Goal: Ask a question

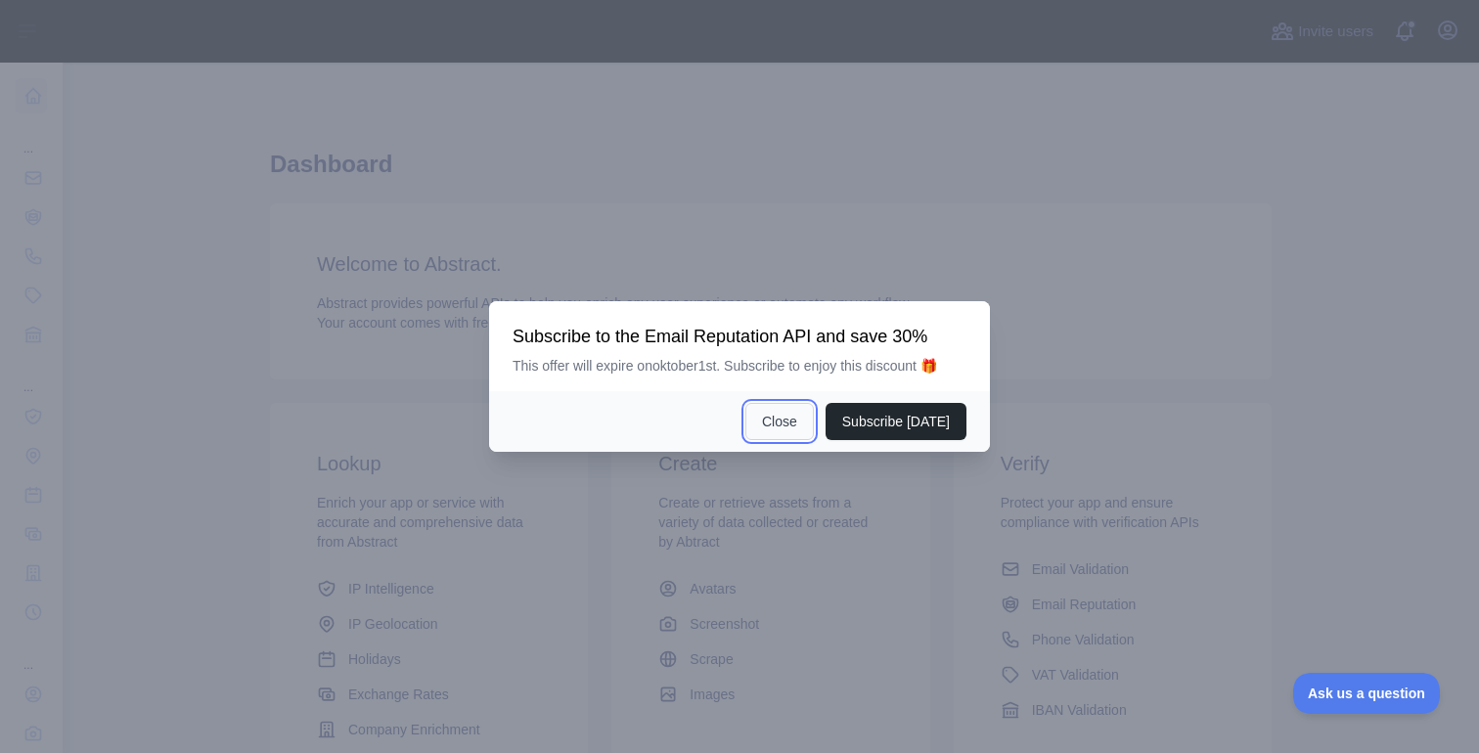
click at [795, 426] on button "Close" at bounding box center [779, 421] width 68 height 37
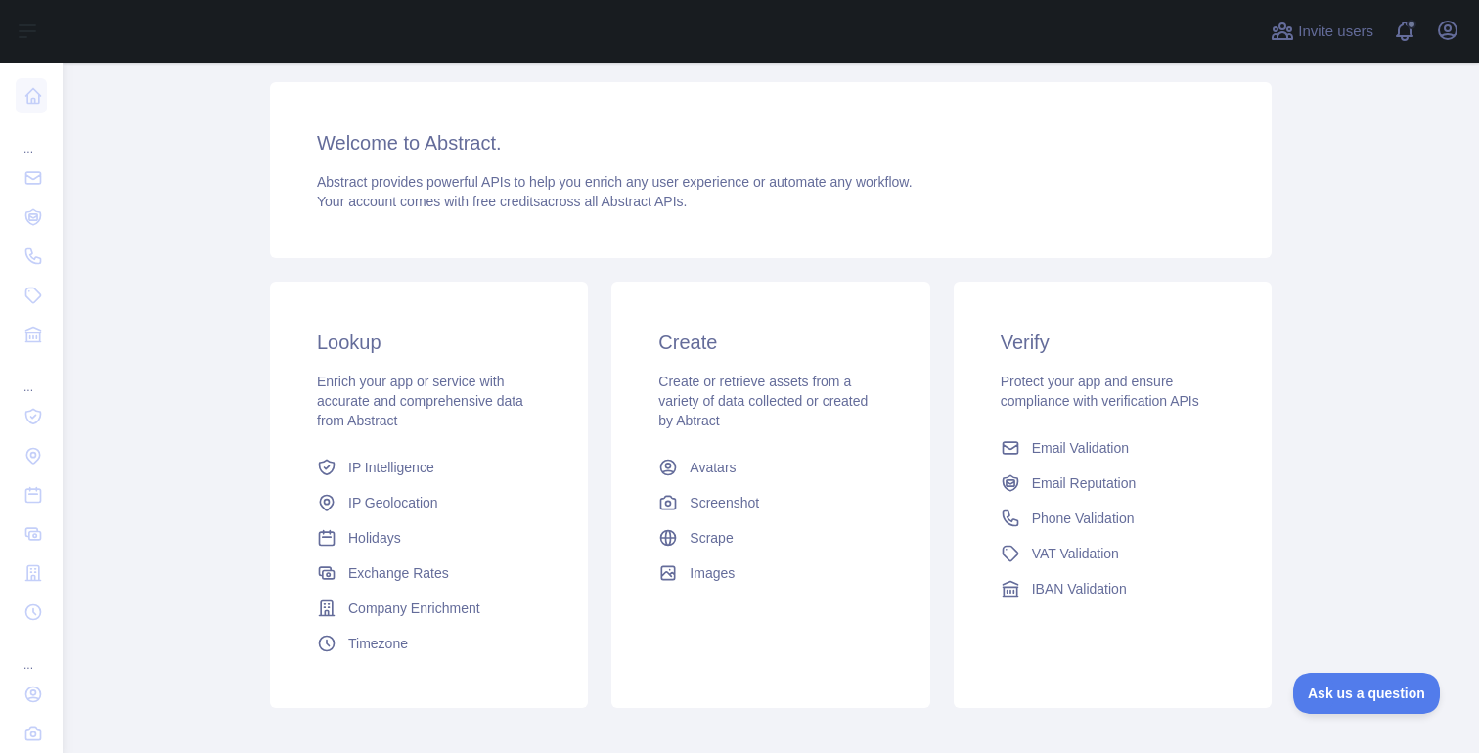
scroll to position [131, 0]
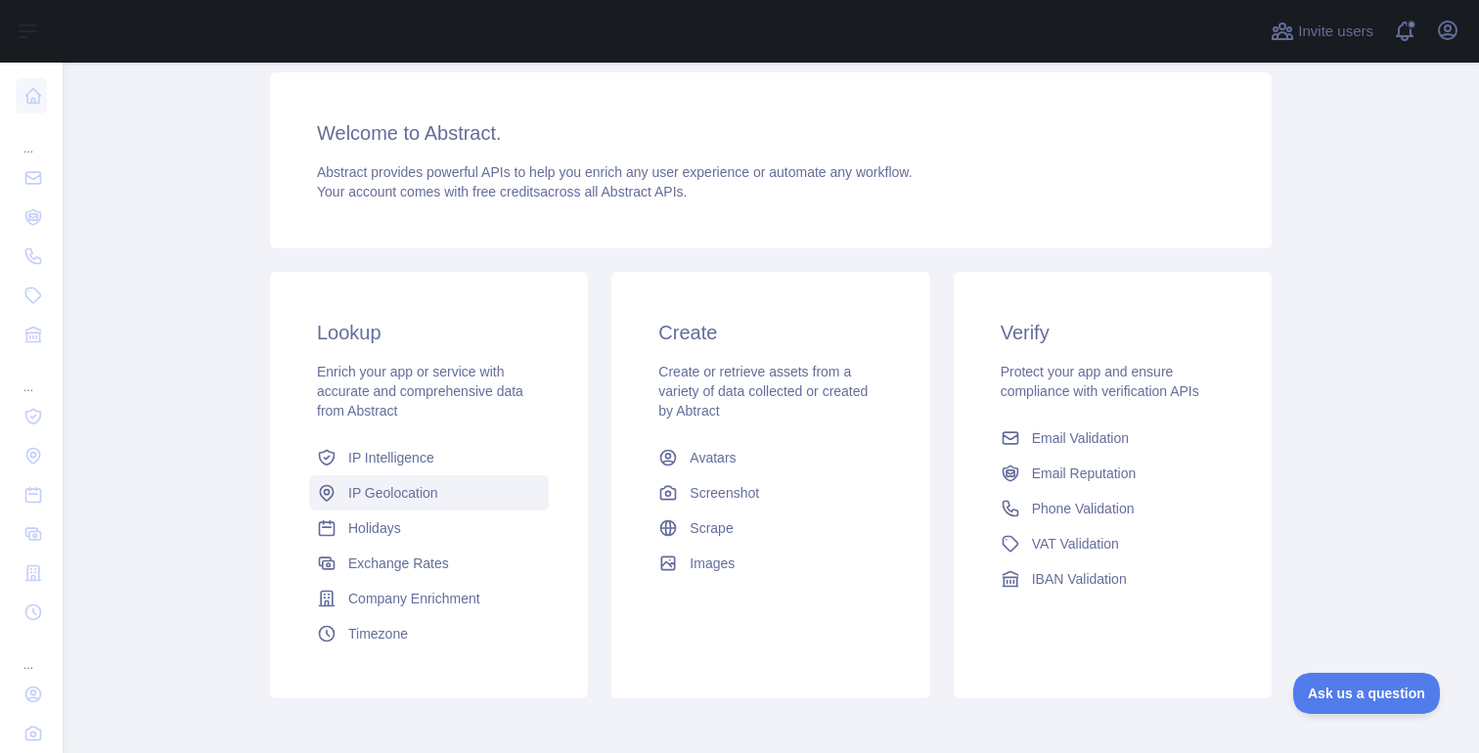
click at [383, 497] on span "IP Geolocation" at bounding box center [393, 493] width 90 height 20
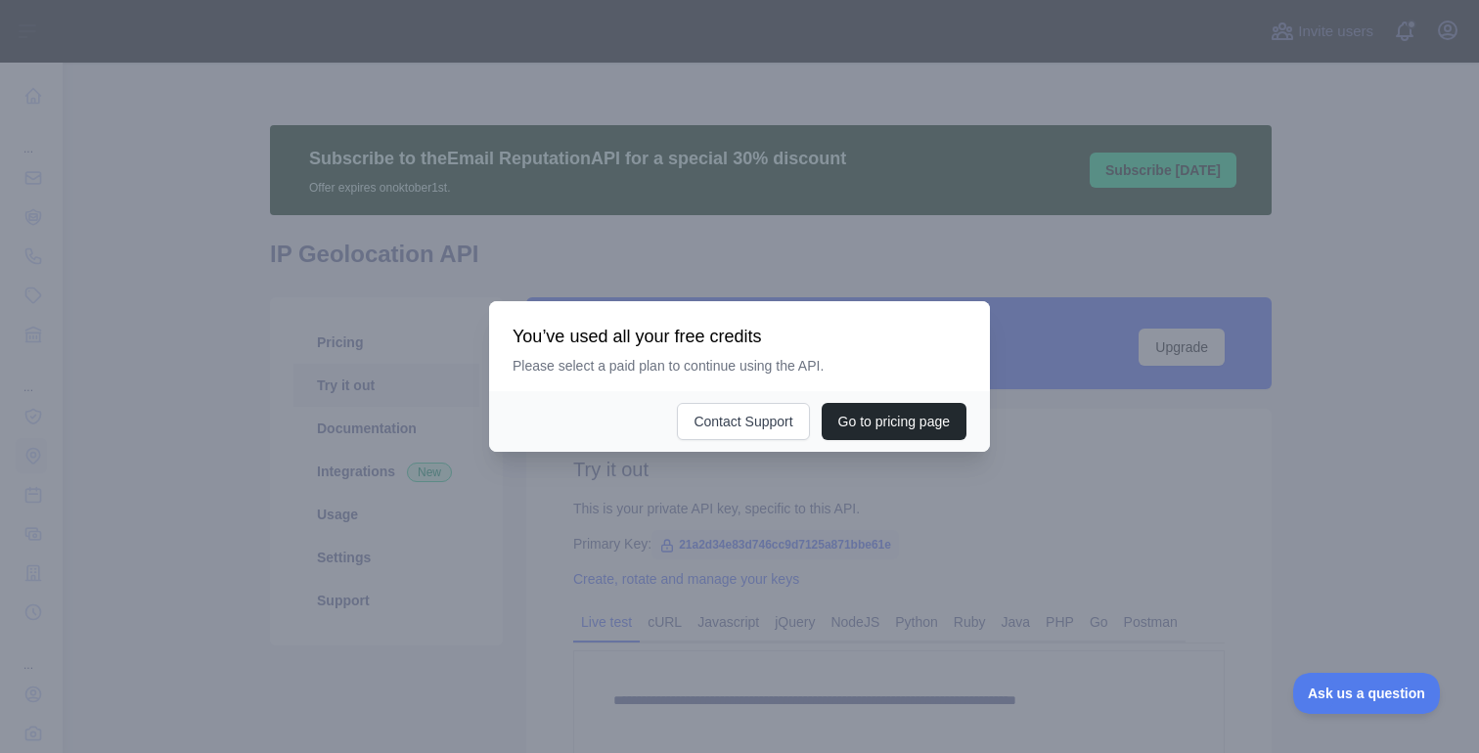
type textarea "**********"
click at [882, 339] on h3 "You’ve used all your free credits" at bounding box center [740, 336] width 454 height 23
click at [1115, 440] on div at bounding box center [739, 376] width 1479 height 753
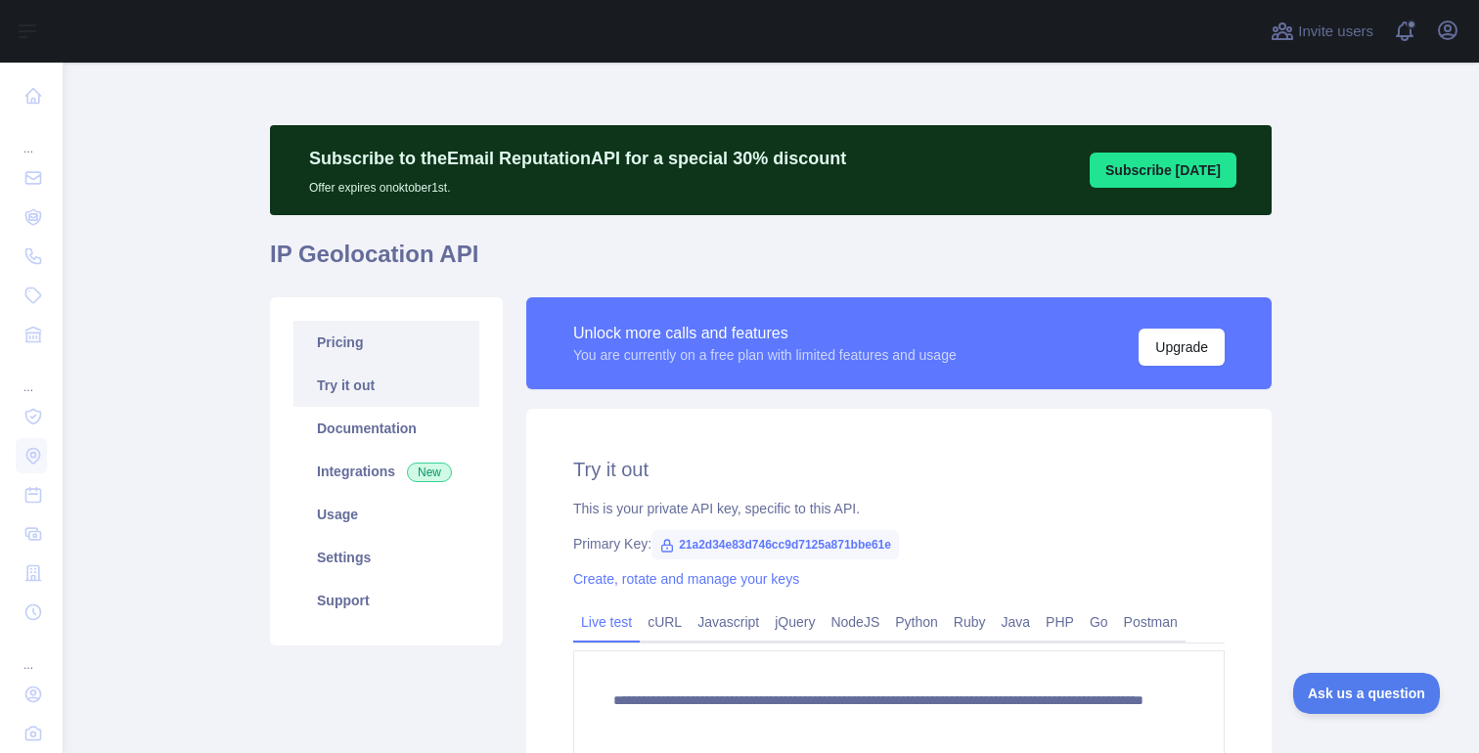
click at [399, 340] on link "Pricing" at bounding box center [386, 342] width 186 height 43
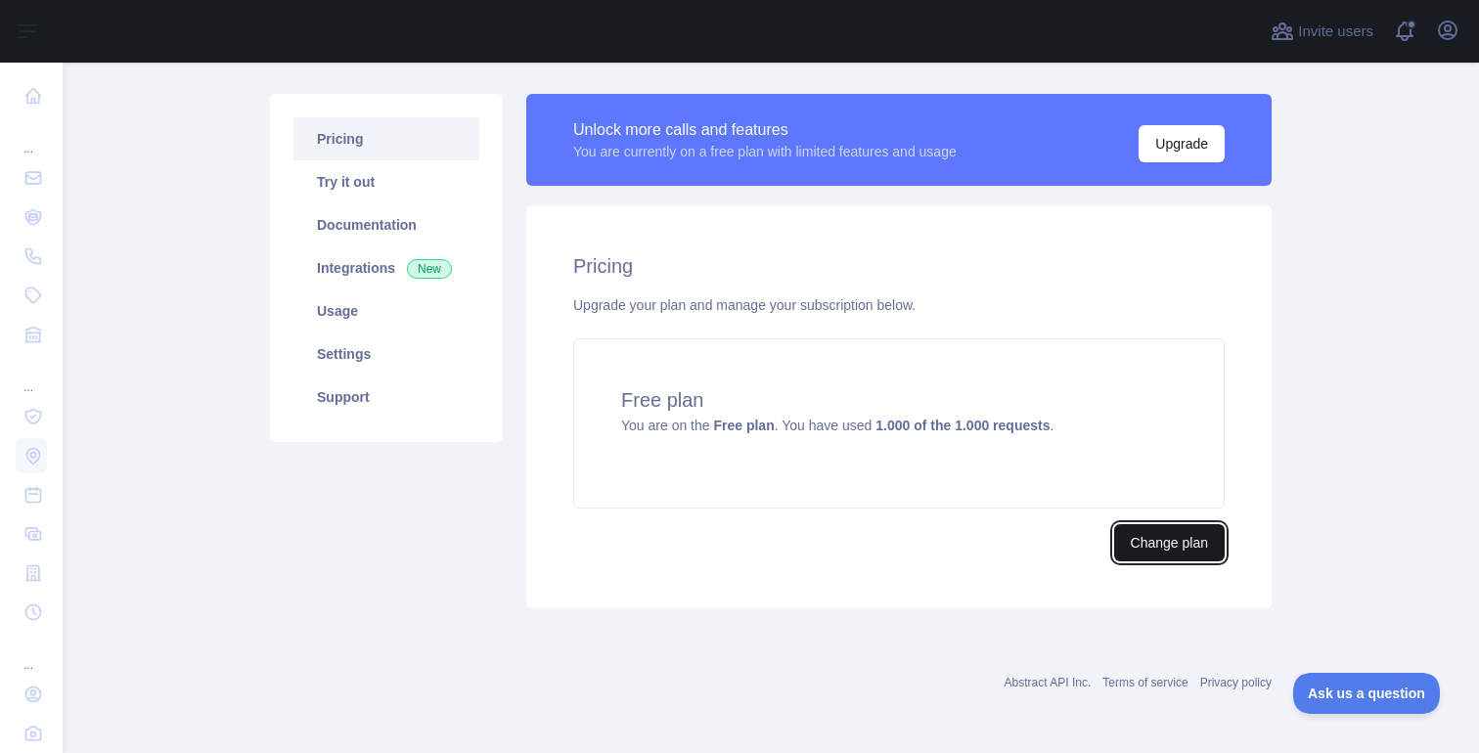
click at [1144, 551] on button "Change plan" at bounding box center [1169, 542] width 111 height 37
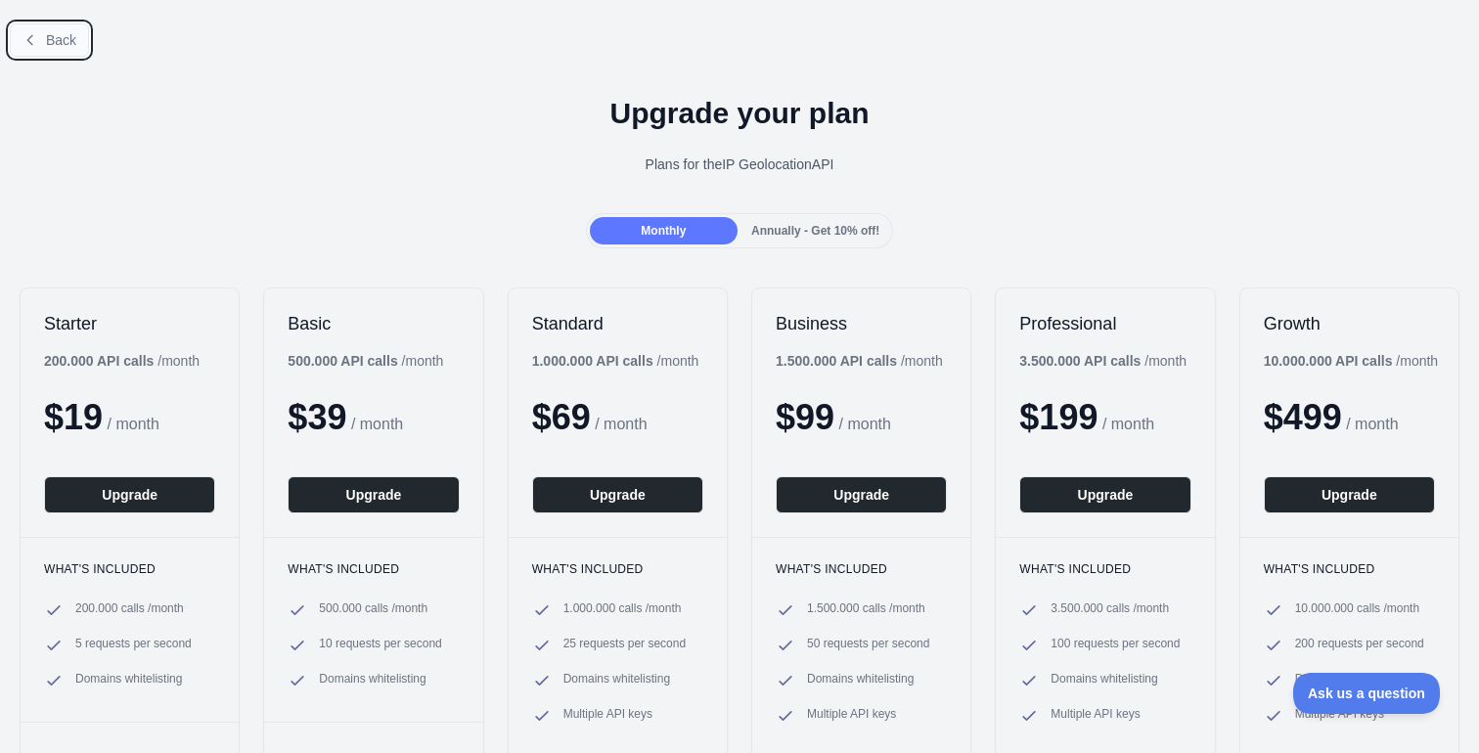
click at [71, 37] on span "Back" at bounding box center [61, 40] width 30 height 16
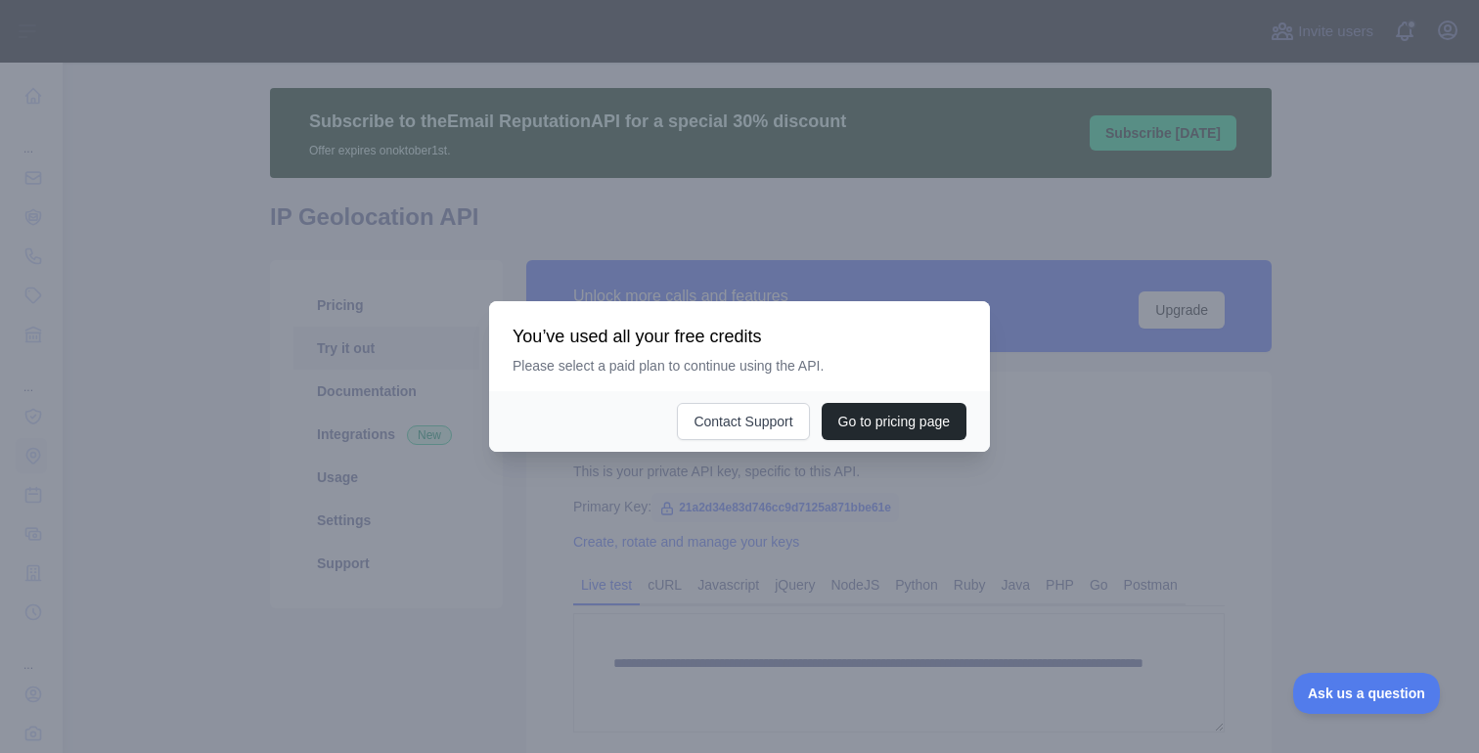
click at [1215, 480] on div at bounding box center [739, 376] width 1479 height 753
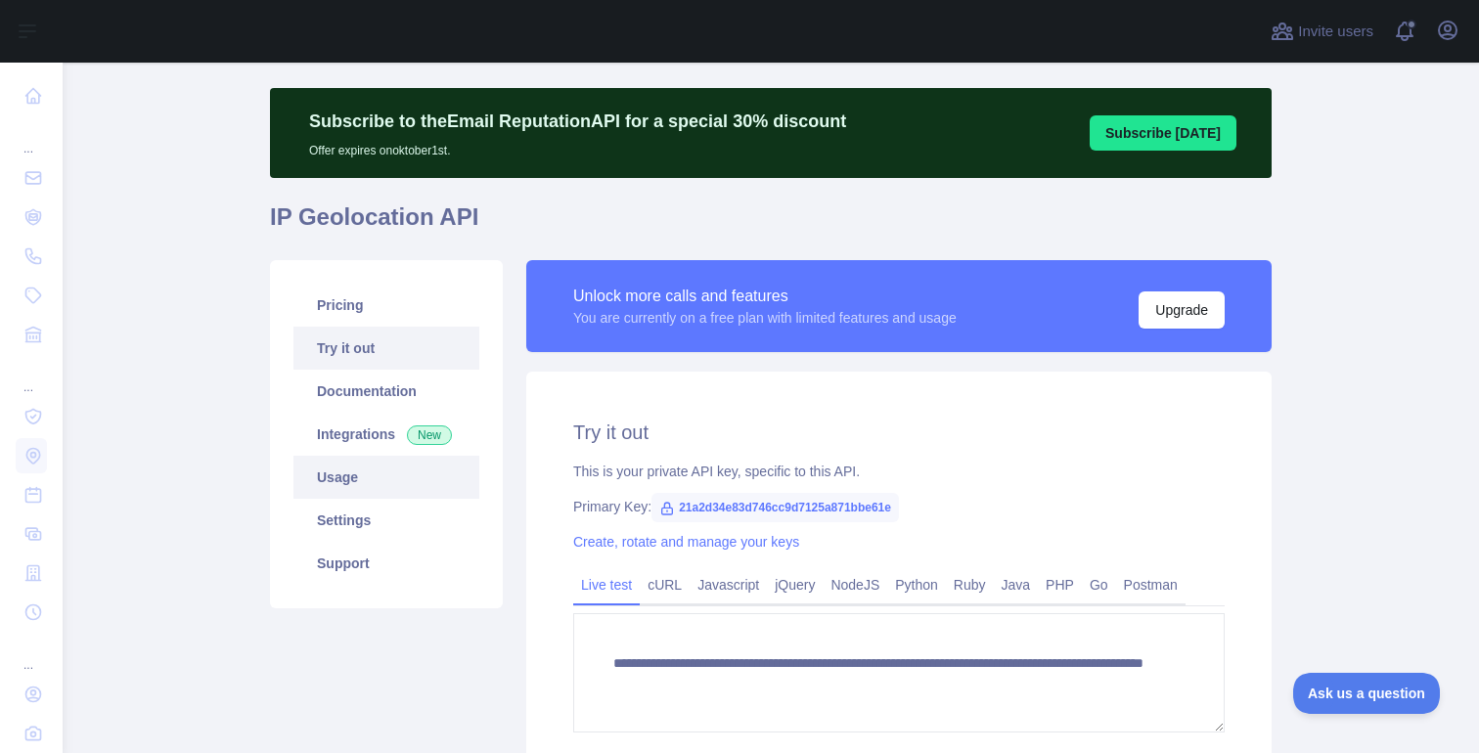
click at [399, 483] on link "Usage" at bounding box center [386, 477] width 186 height 43
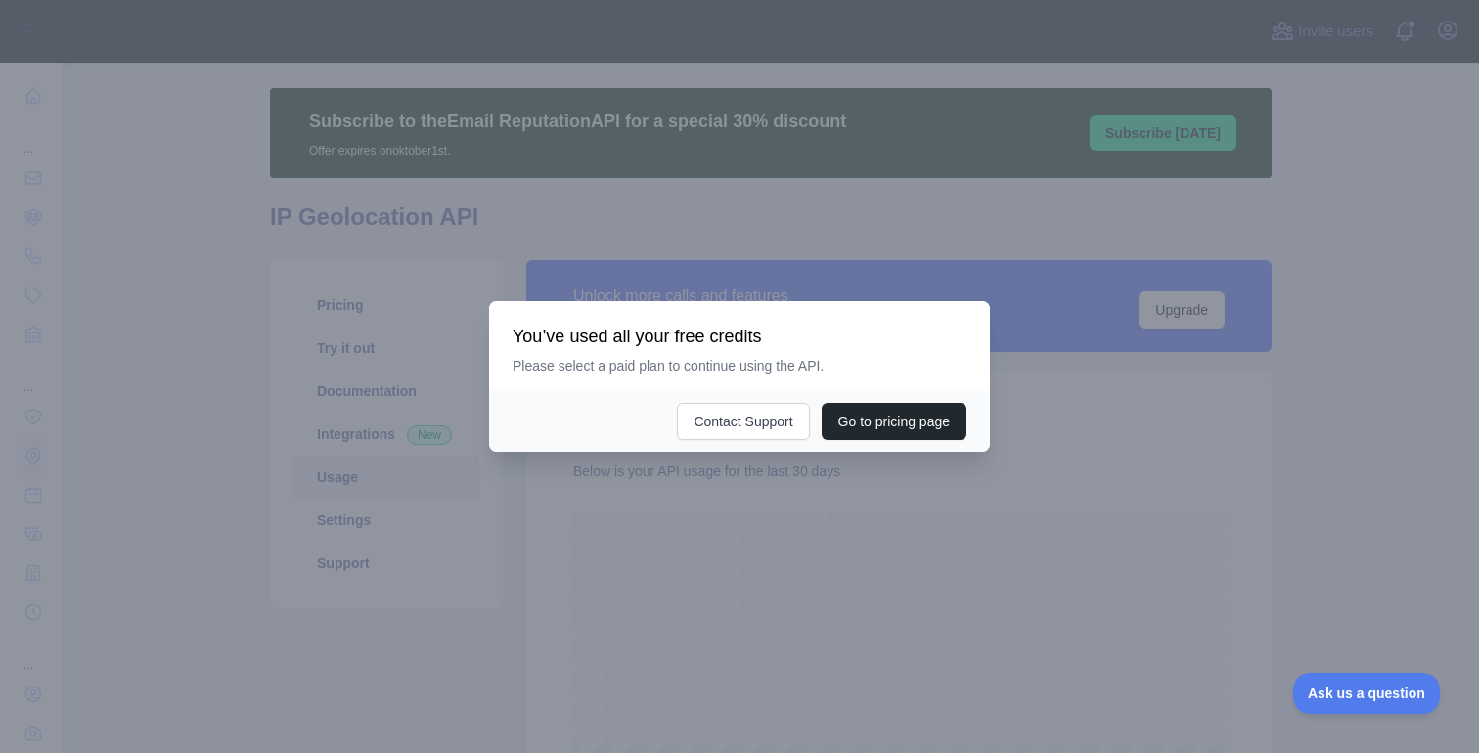
scroll to position [690, 1416]
click at [758, 565] on div at bounding box center [739, 376] width 1479 height 753
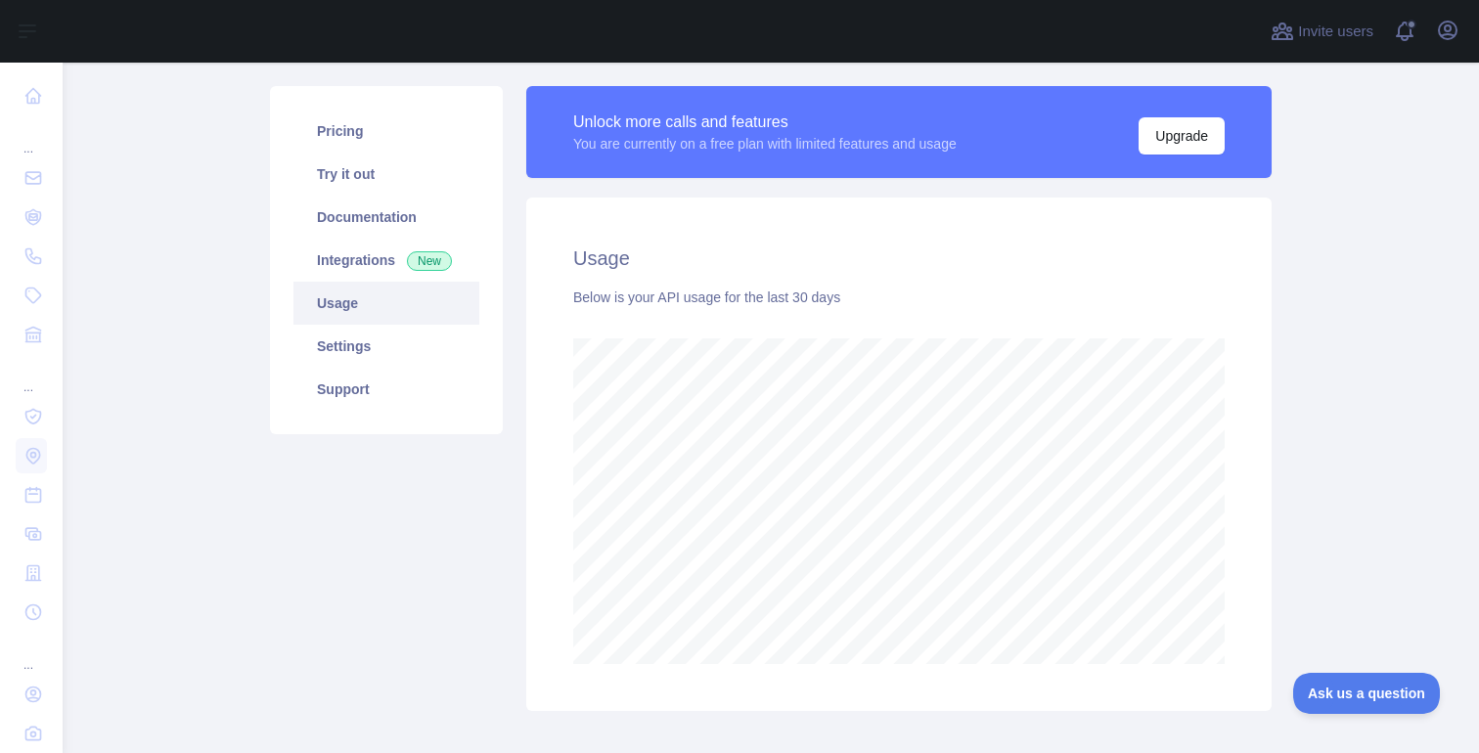
scroll to position [222, 0]
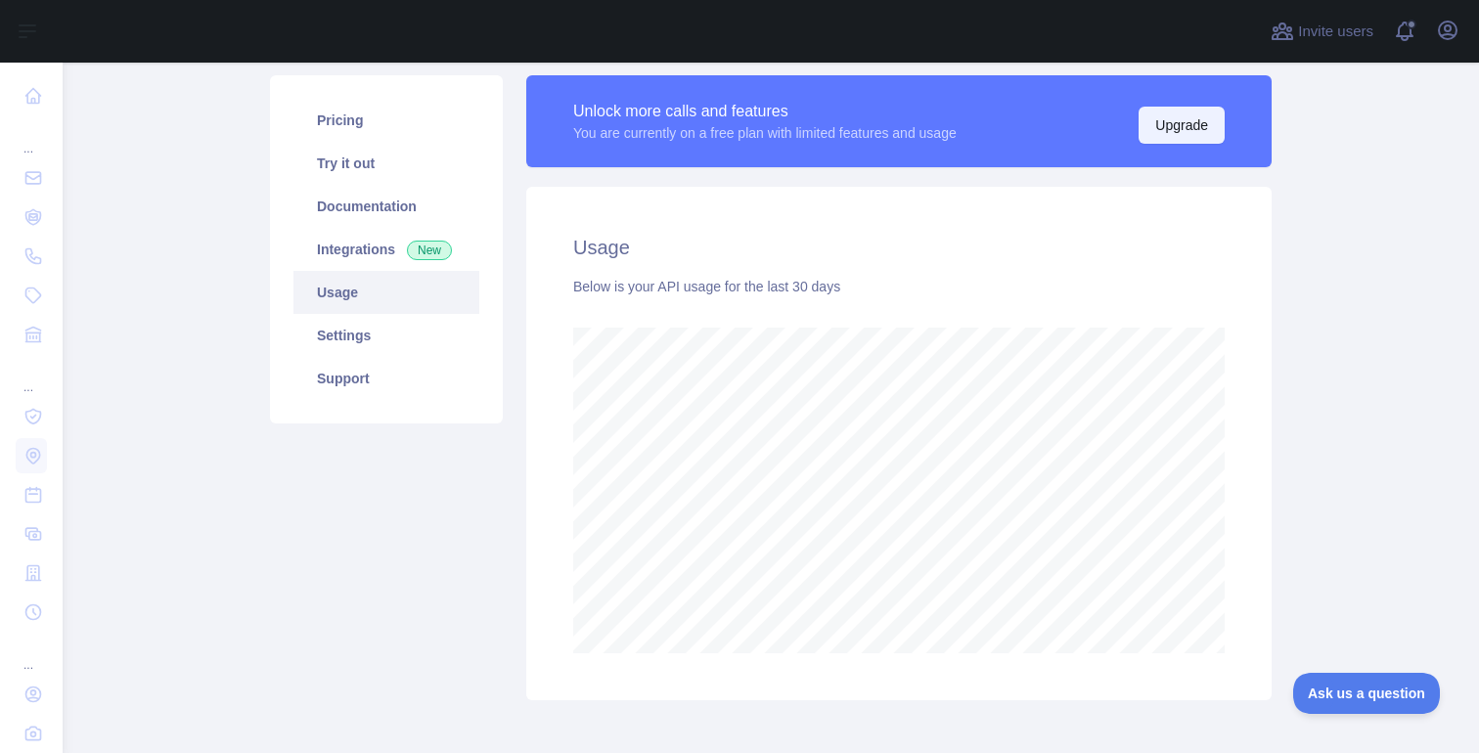
click at [1191, 125] on button "Upgrade" at bounding box center [1182, 125] width 86 height 37
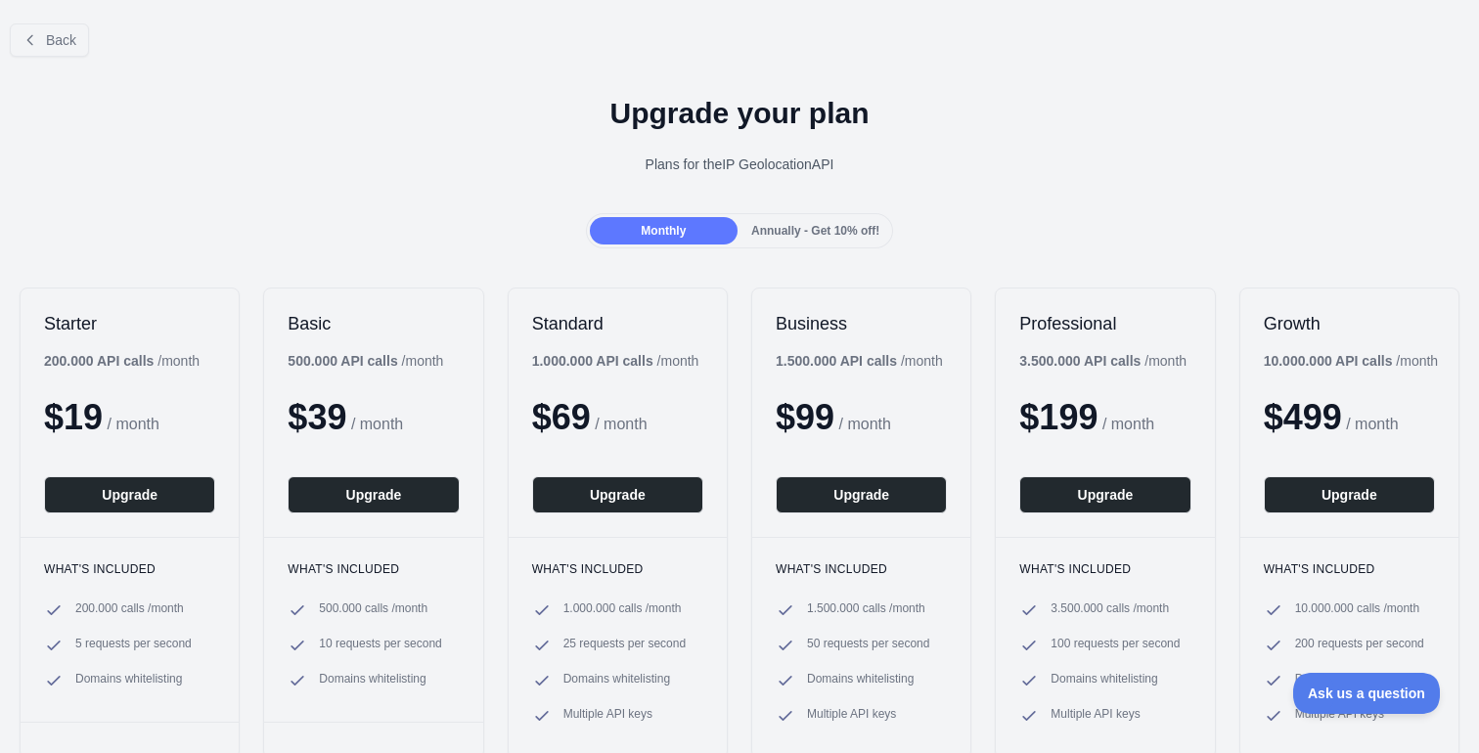
click at [832, 232] on span "Annually - Get 10% off!" at bounding box center [815, 231] width 128 height 14
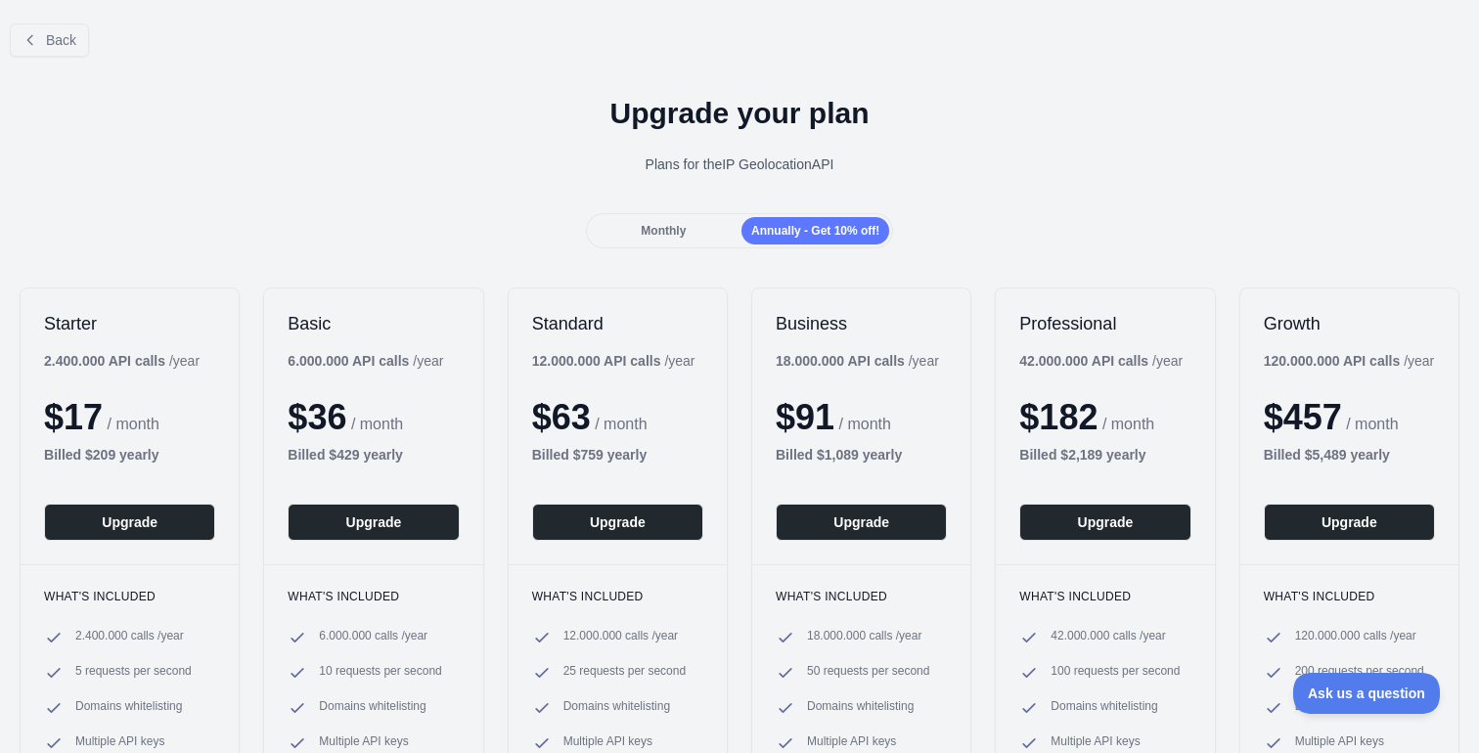
click at [689, 226] on div "Monthly" at bounding box center [664, 230] width 148 height 27
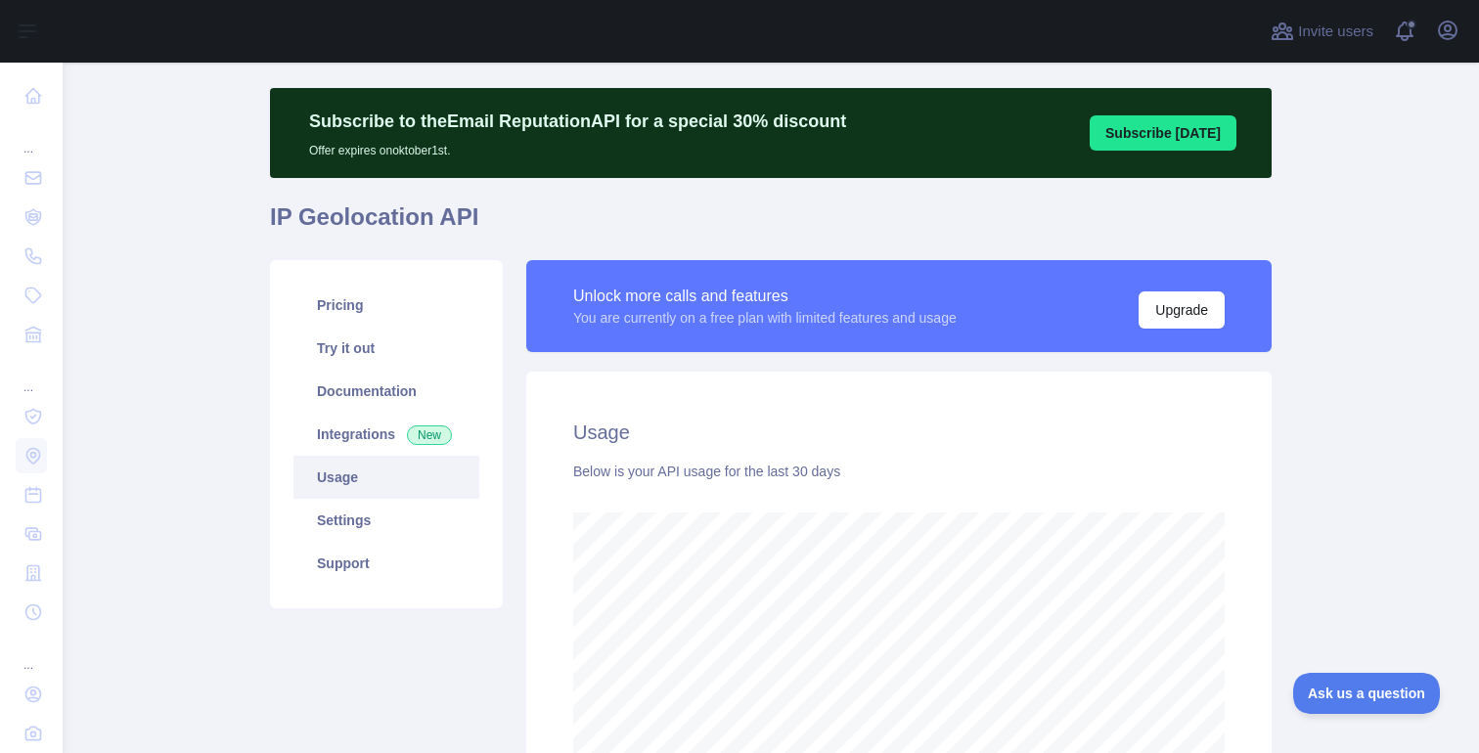
scroll to position [690, 1416]
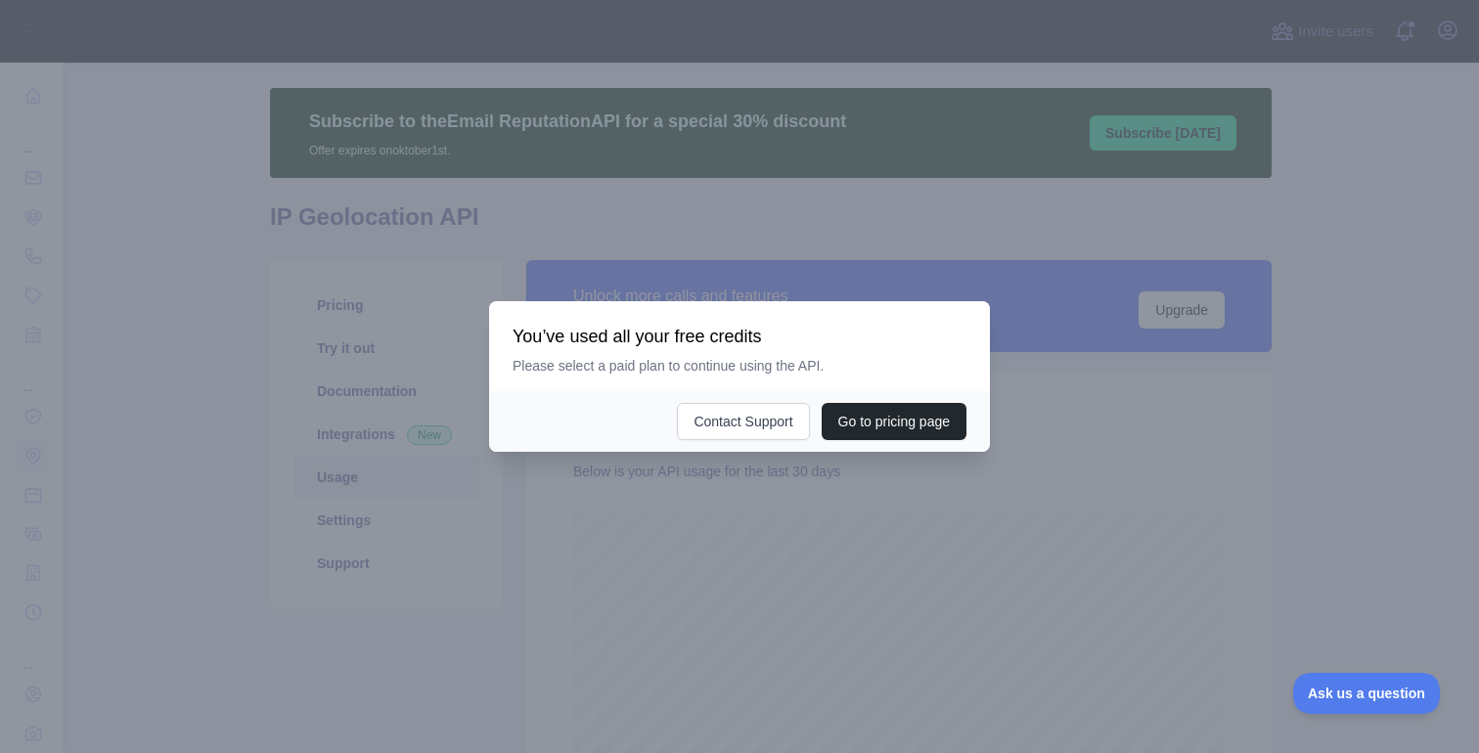
click at [826, 560] on div at bounding box center [739, 376] width 1479 height 753
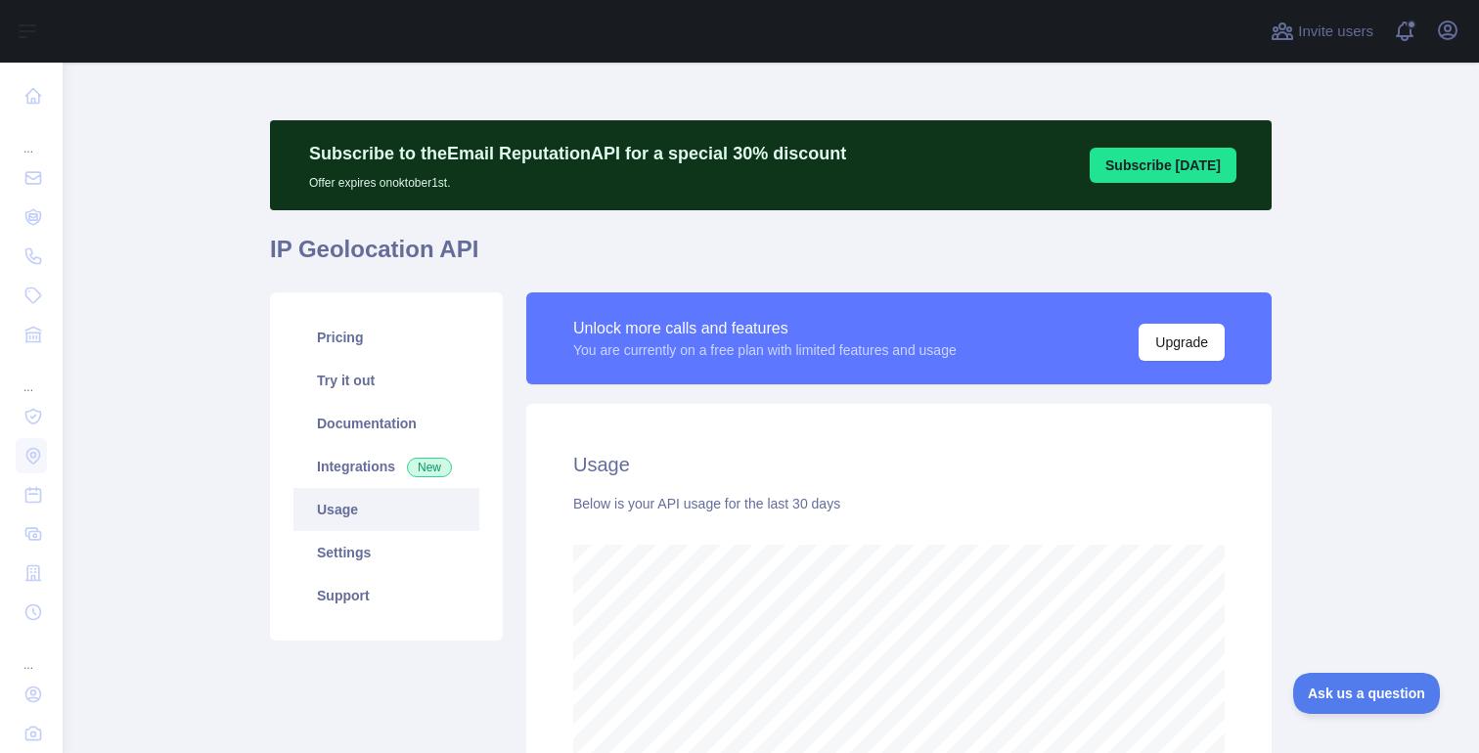
scroll to position [0, 0]
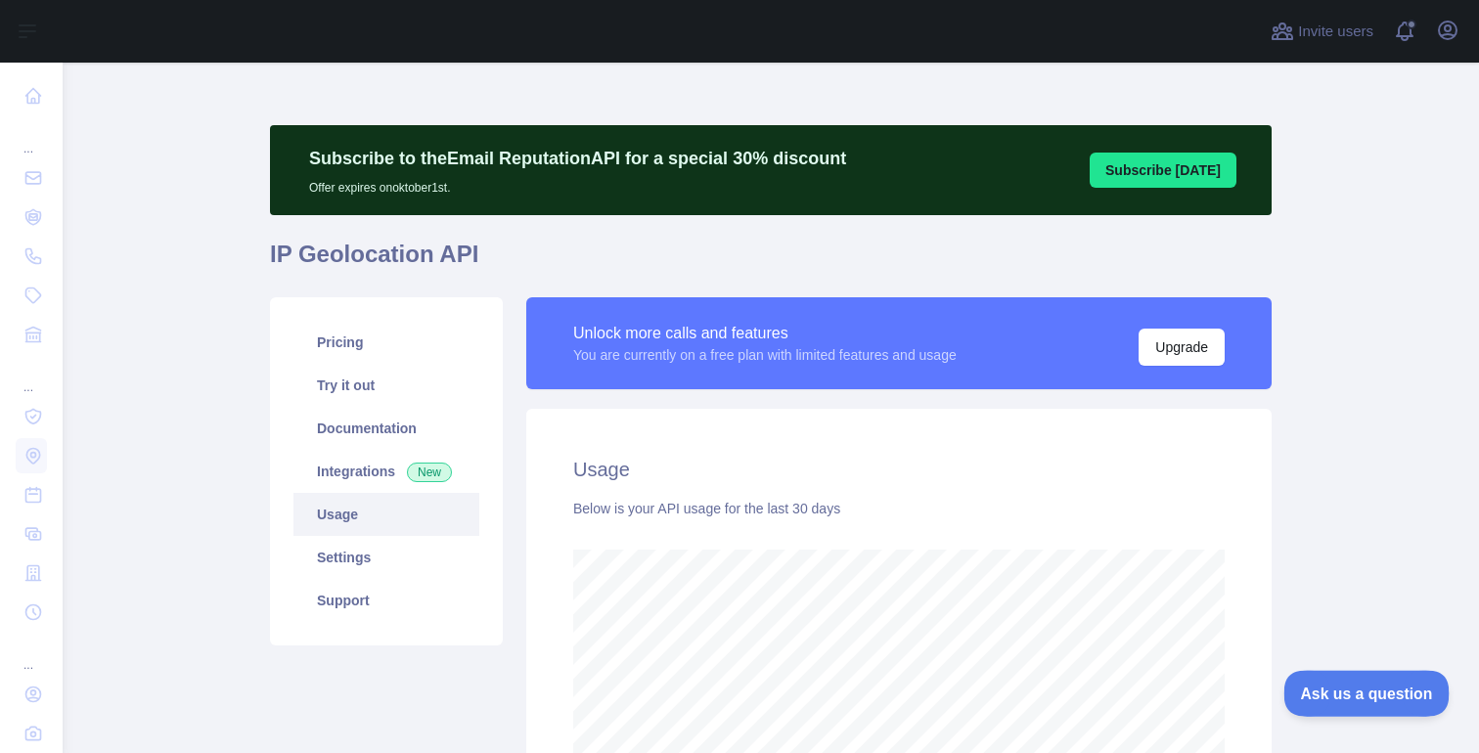
click at [1368, 690] on span "Ask us a question" at bounding box center [1356, 691] width 147 height 14
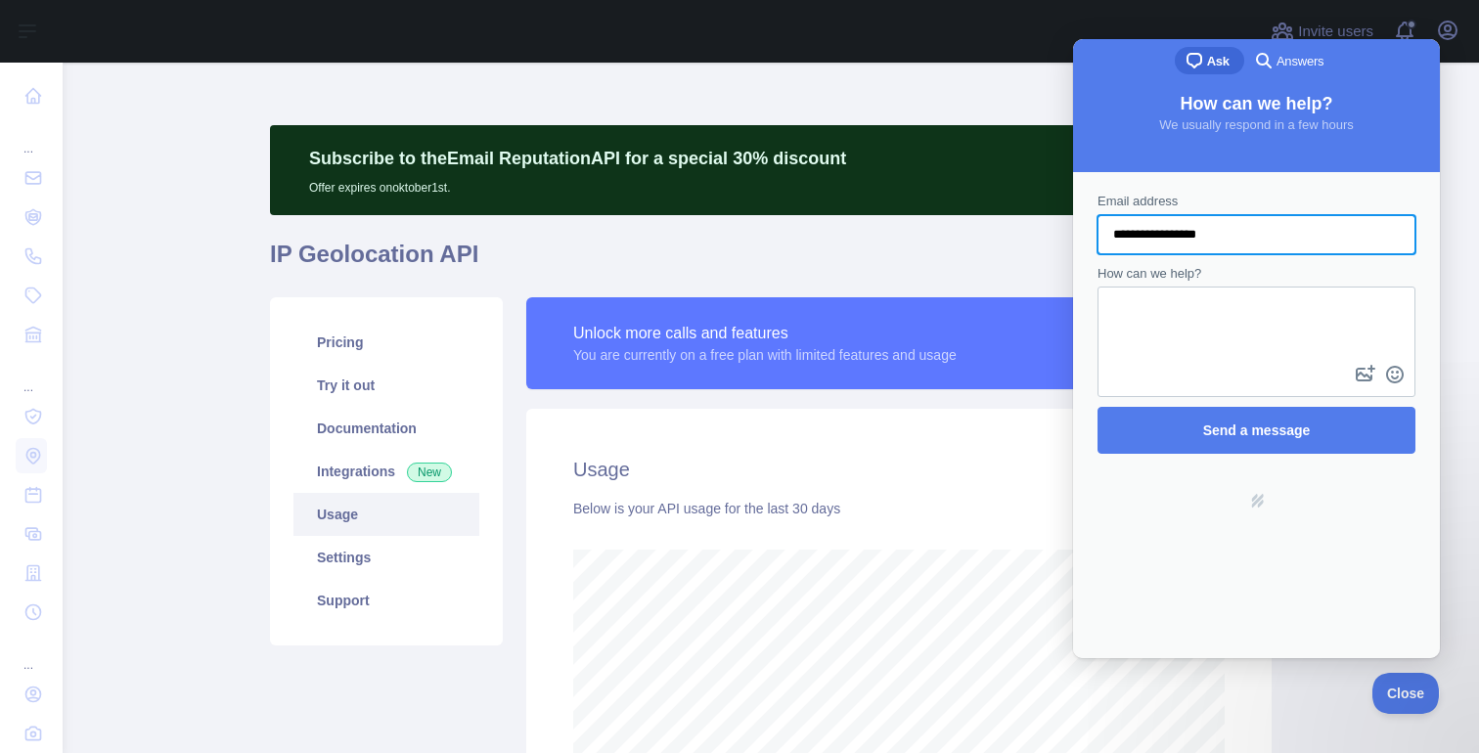
type input "**********"
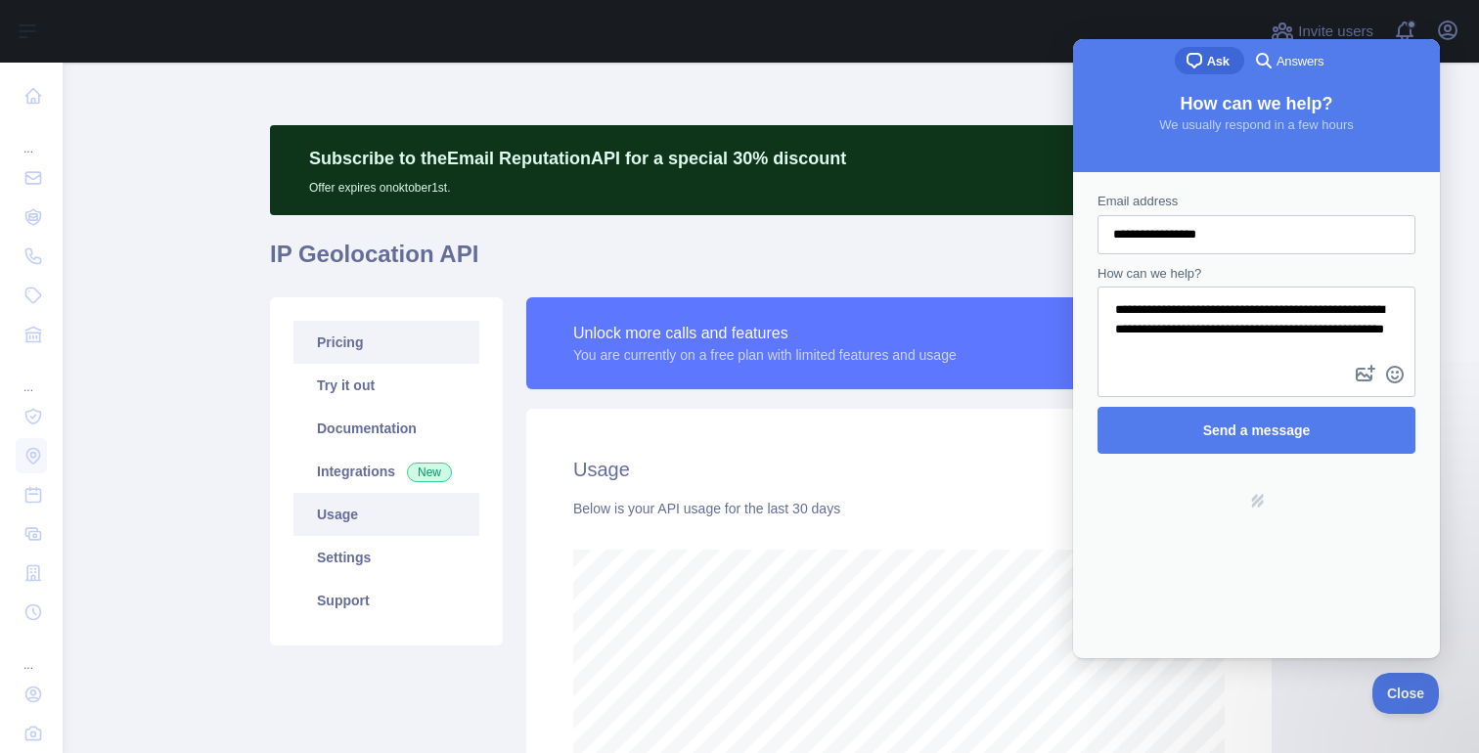
click at [367, 339] on link "Pricing" at bounding box center [386, 342] width 186 height 43
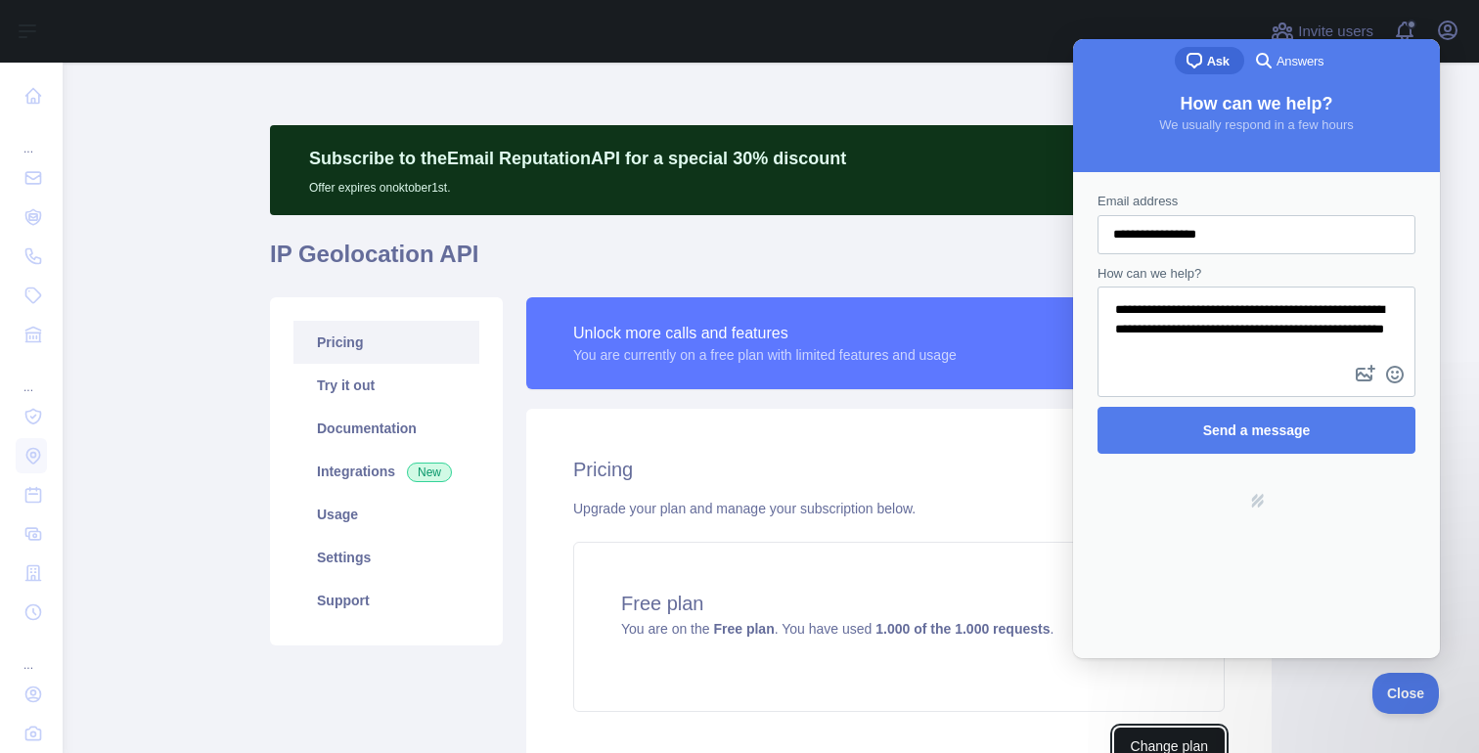
click at [1138, 736] on button "Change plan" at bounding box center [1169, 746] width 111 height 37
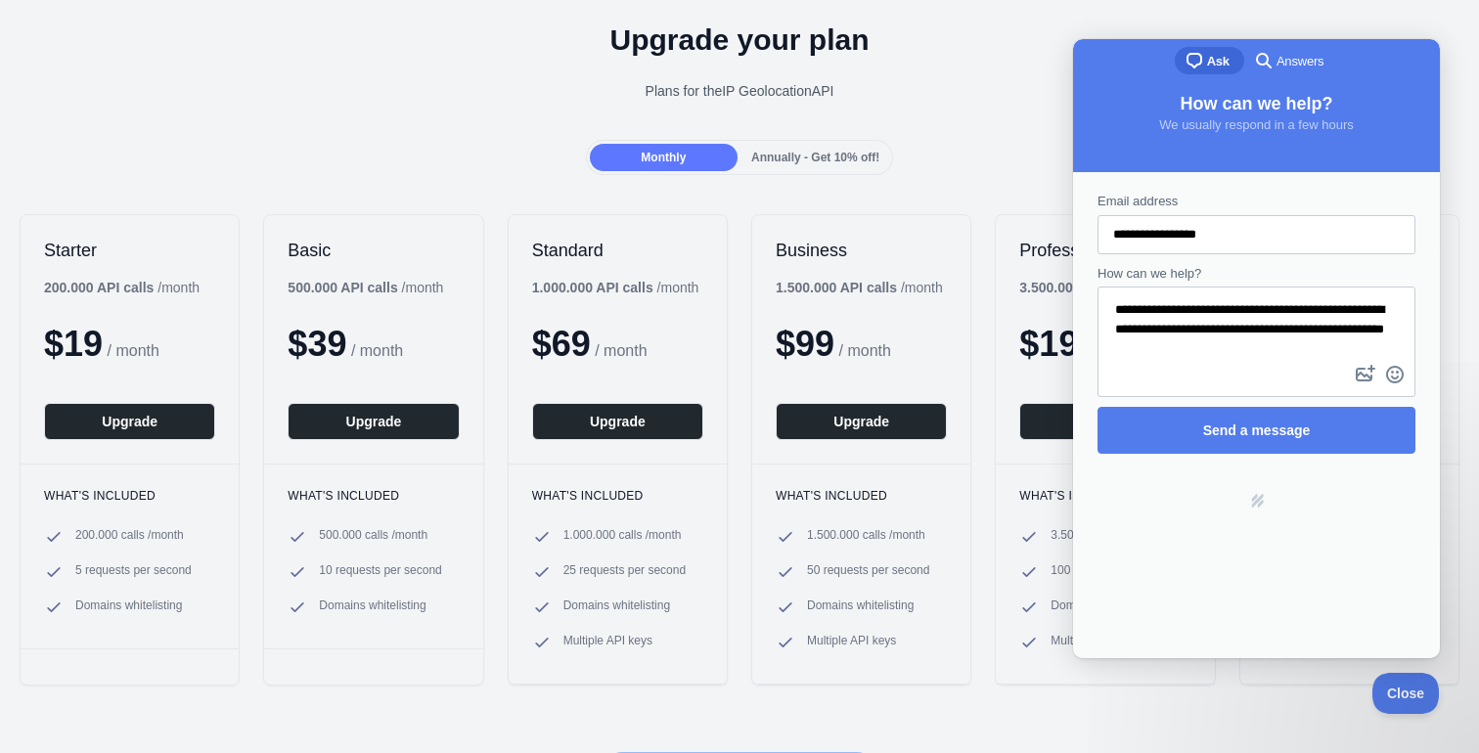
scroll to position [76, 0]
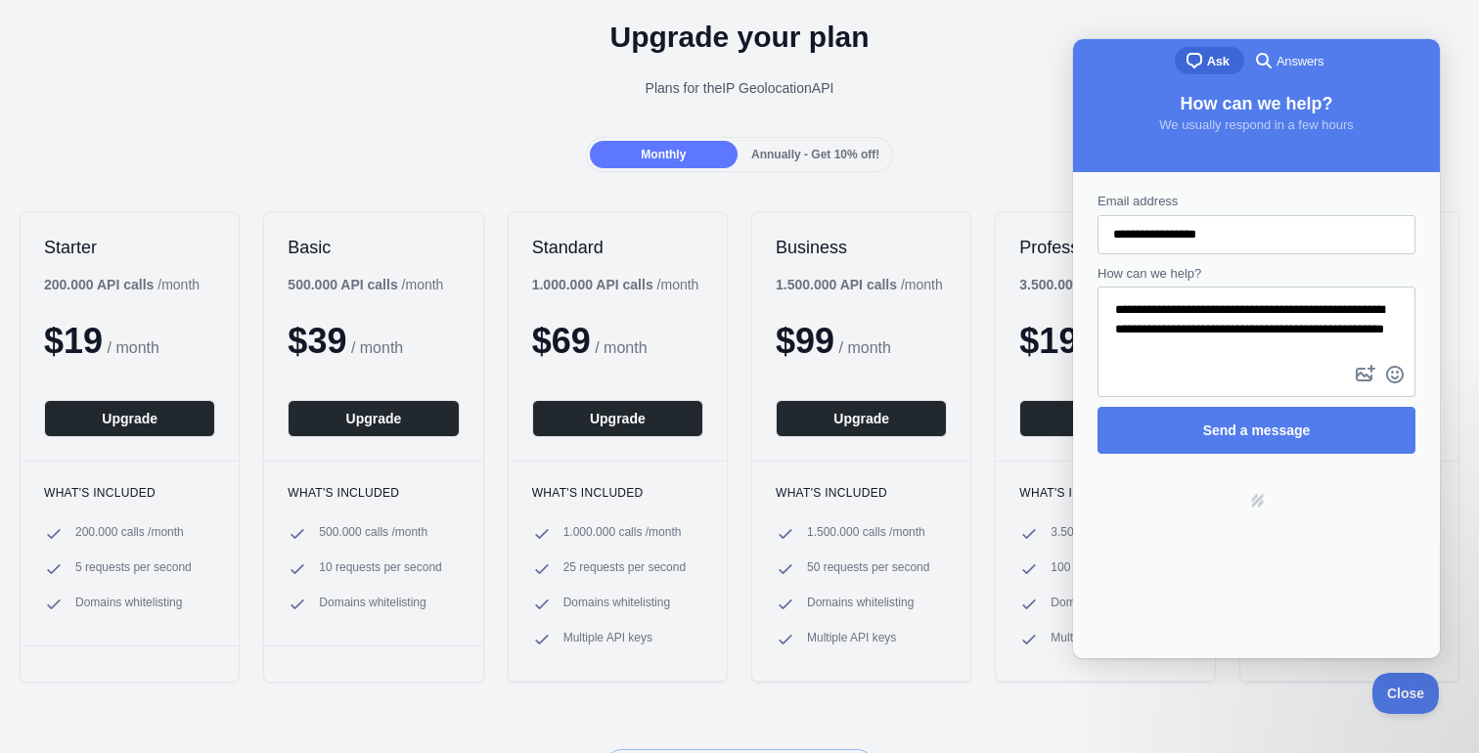
click at [801, 155] on span "Annually - Get 10% off!" at bounding box center [815, 155] width 128 height 14
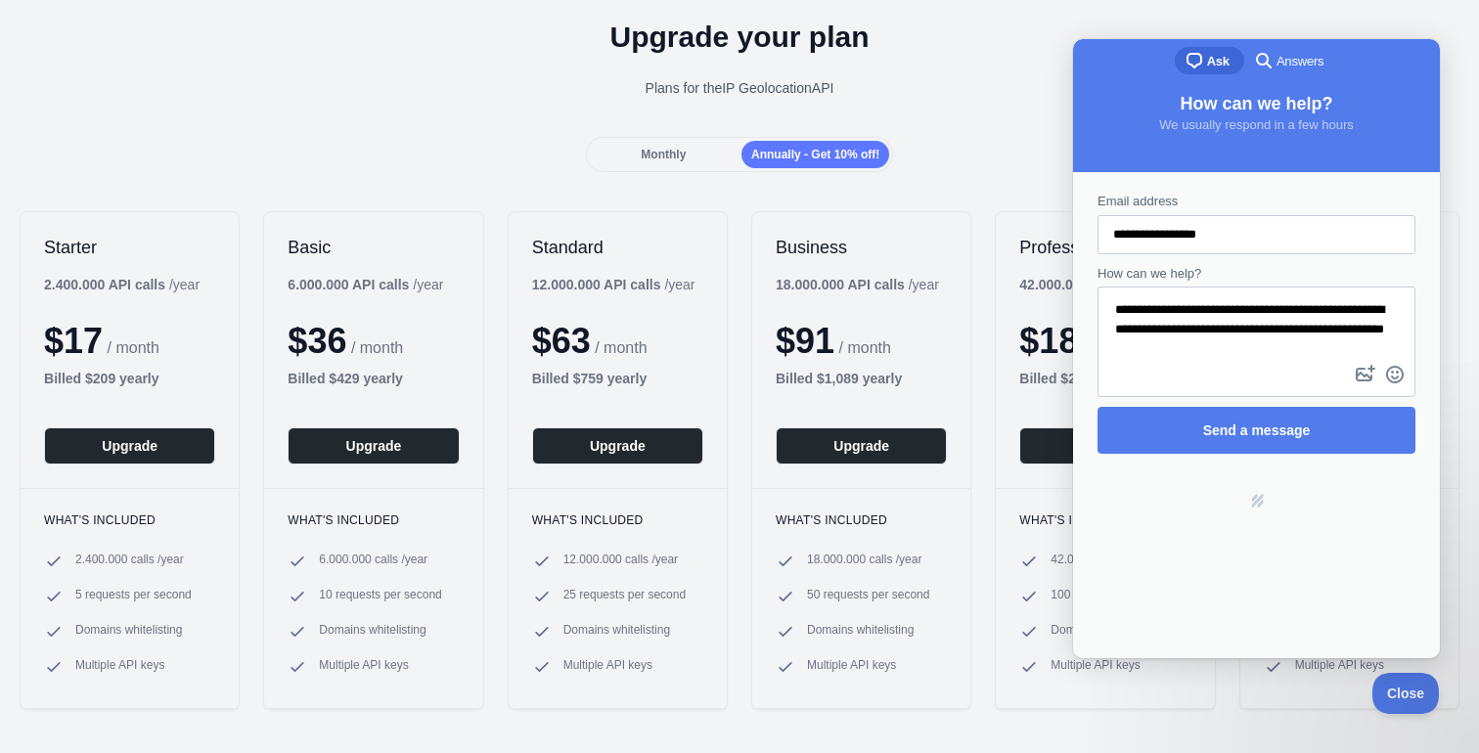
click at [690, 157] on div "Monthly" at bounding box center [664, 154] width 148 height 27
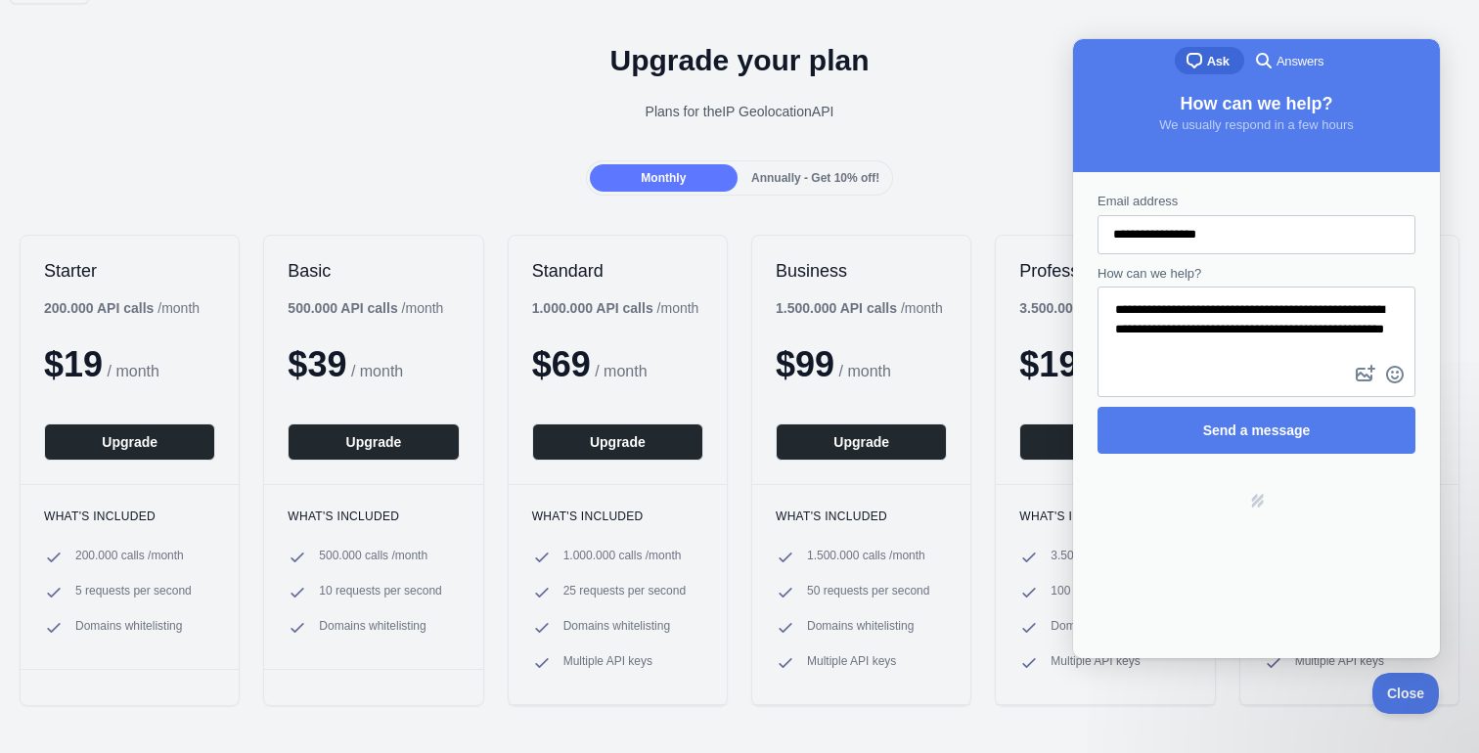
scroll to position [75, 0]
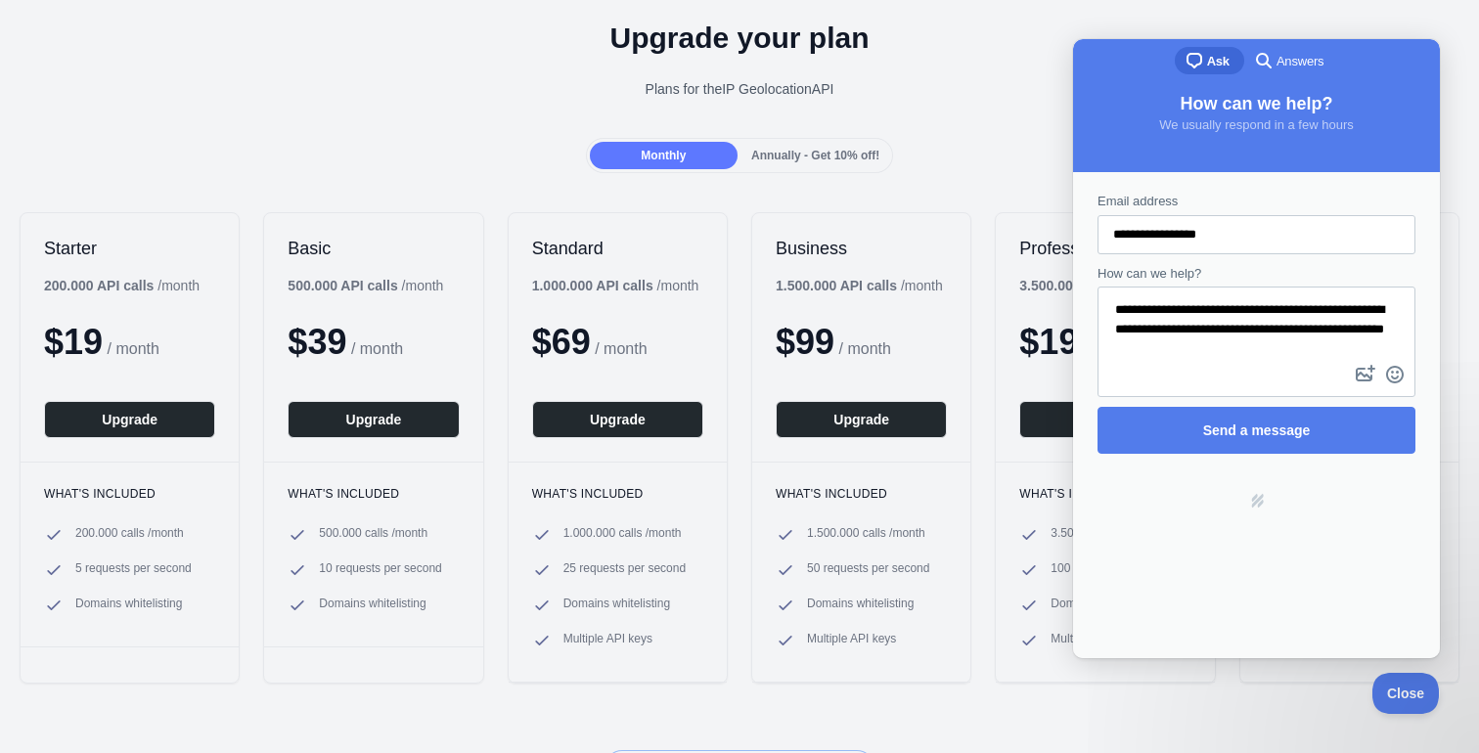
click at [1271, 356] on textarea "**********" at bounding box center [1256, 325] width 314 height 72
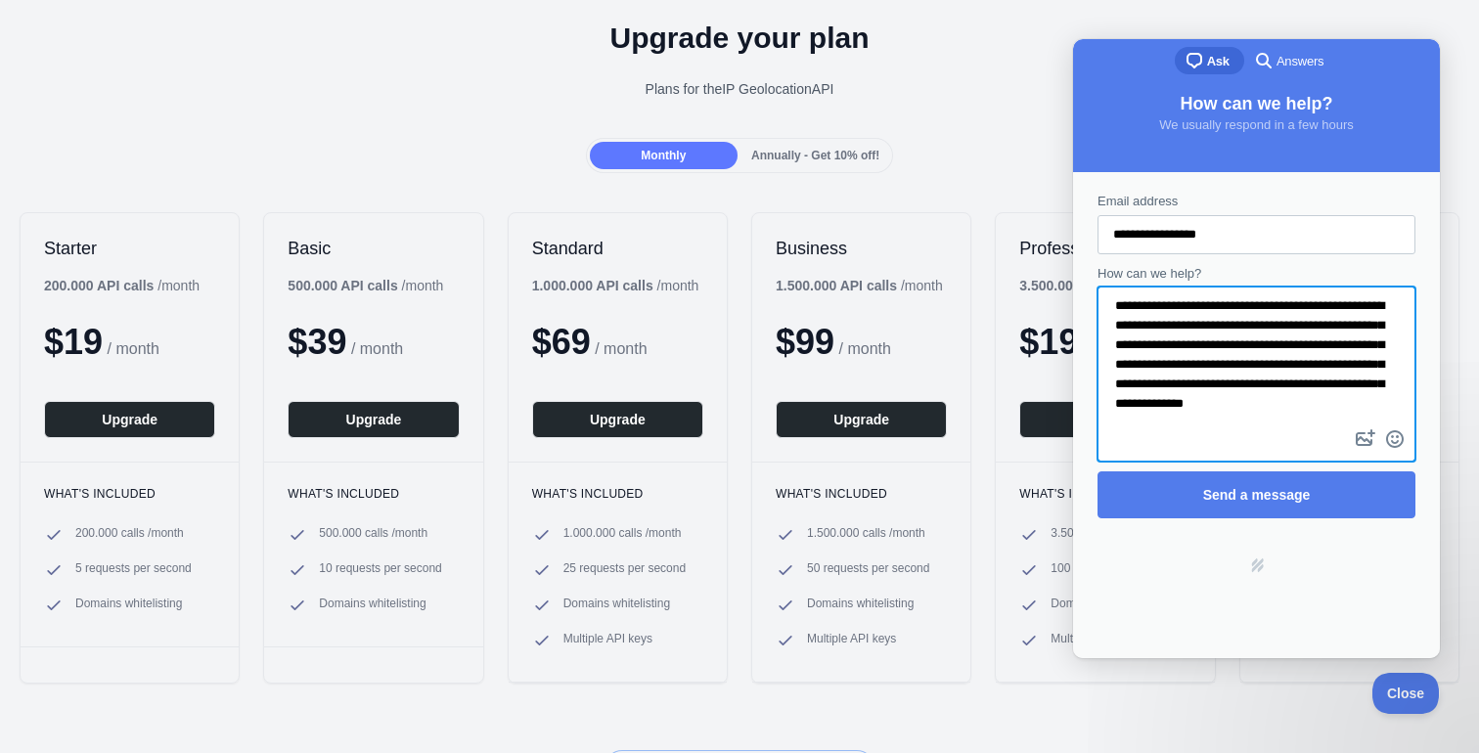
scroll to position [23, 0]
click at [1262, 384] on textarea "**********" at bounding box center [1256, 357] width 314 height 137
click at [1331, 387] on textarea "**********" at bounding box center [1256, 357] width 314 height 137
click at [1300, 396] on textarea "**********" at bounding box center [1256, 357] width 314 height 137
type textarea "**********"
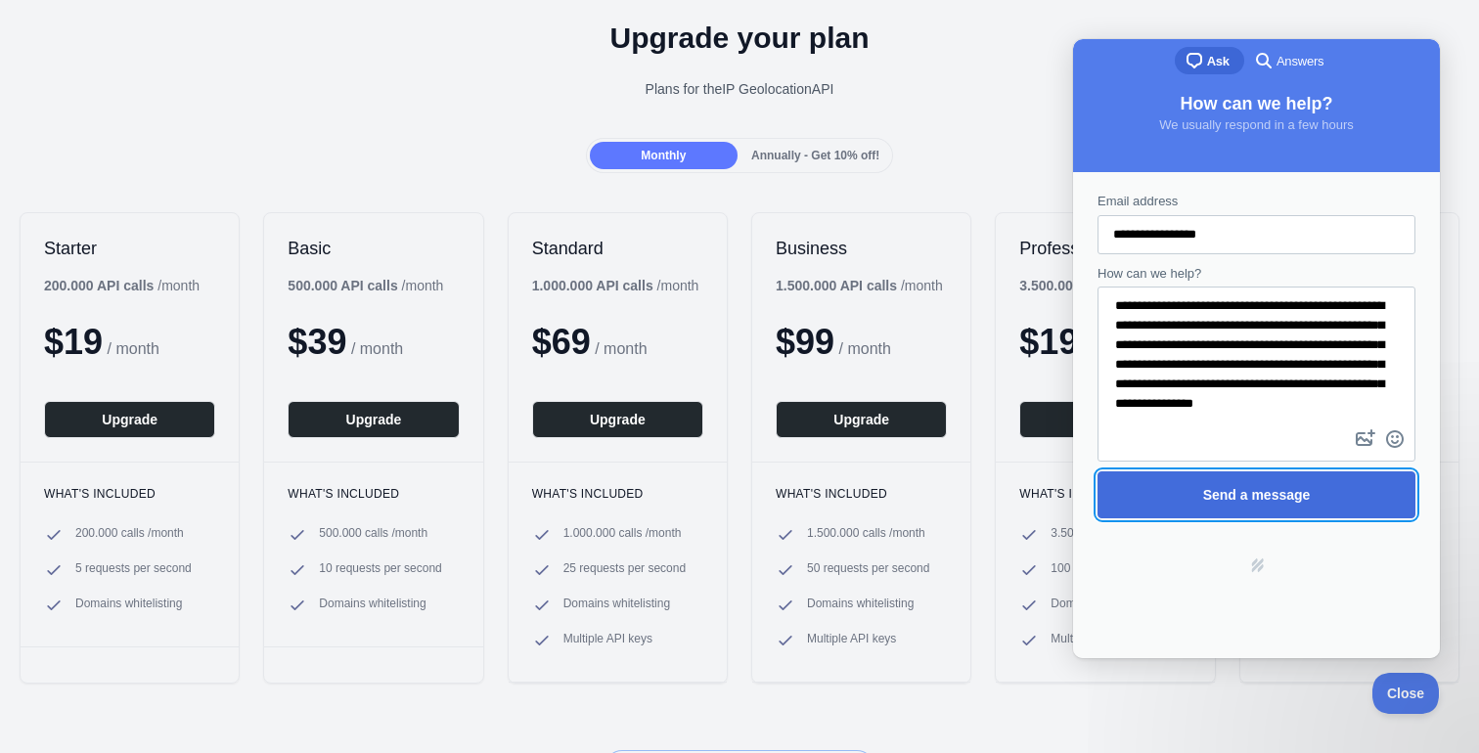
click at [1258, 490] on span "Send a message" at bounding box center [1257, 495] width 108 height 16
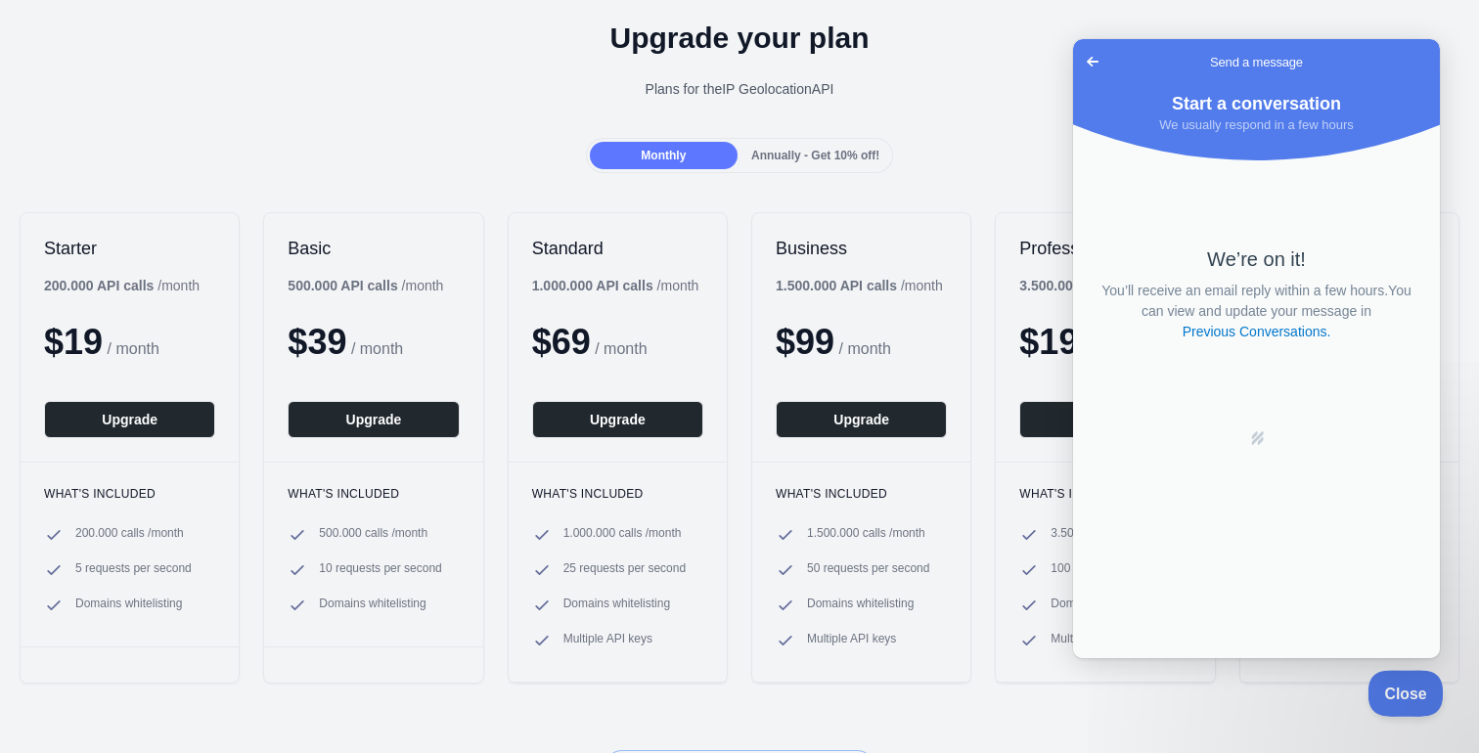
click at [1390, 694] on span "Close" at bounding box center [1400, 691] width 67 height 14
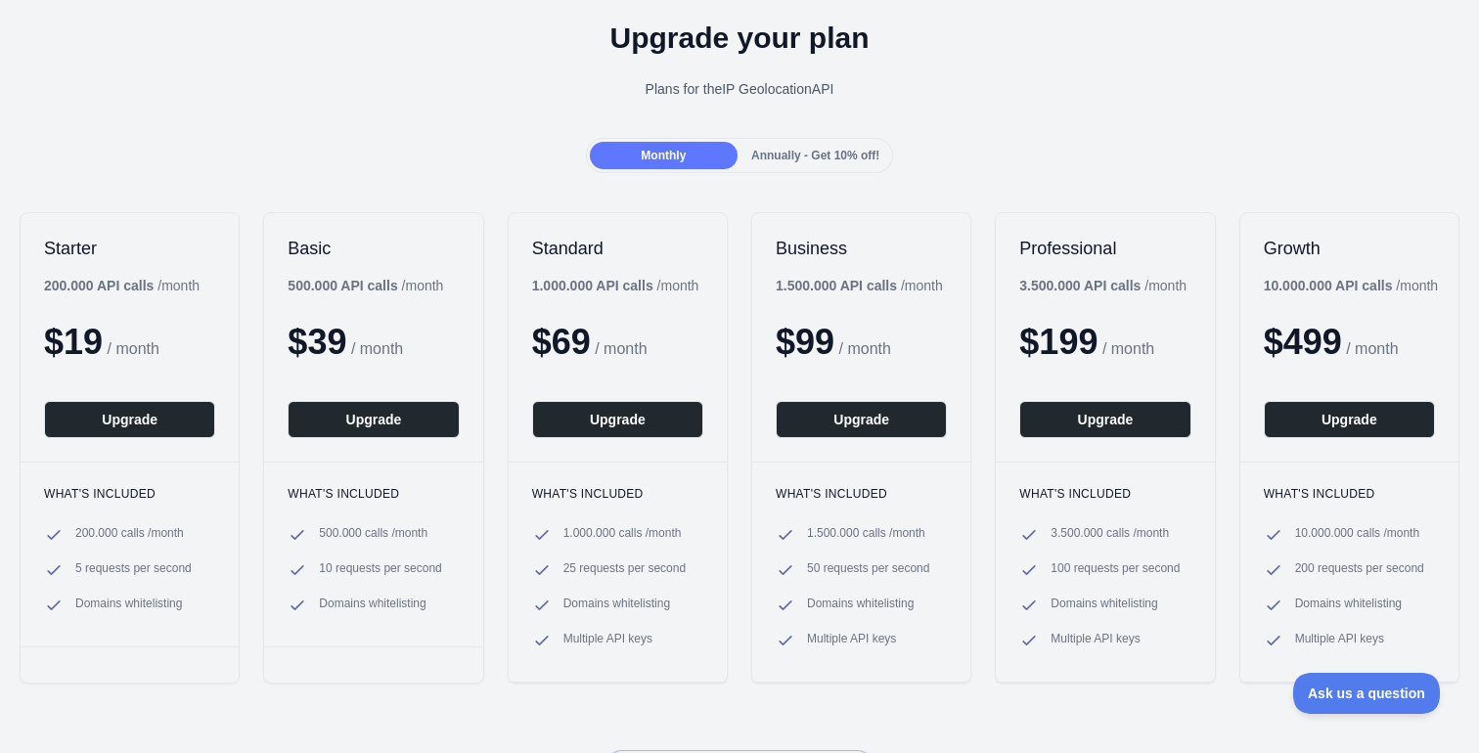
click at [941, 154] on div "Monthly Annually - Get 10% off!" at bounding box center [739, 155] width 1479 height 35
